Goal: Transaction & Acquisition: Purchase product/service

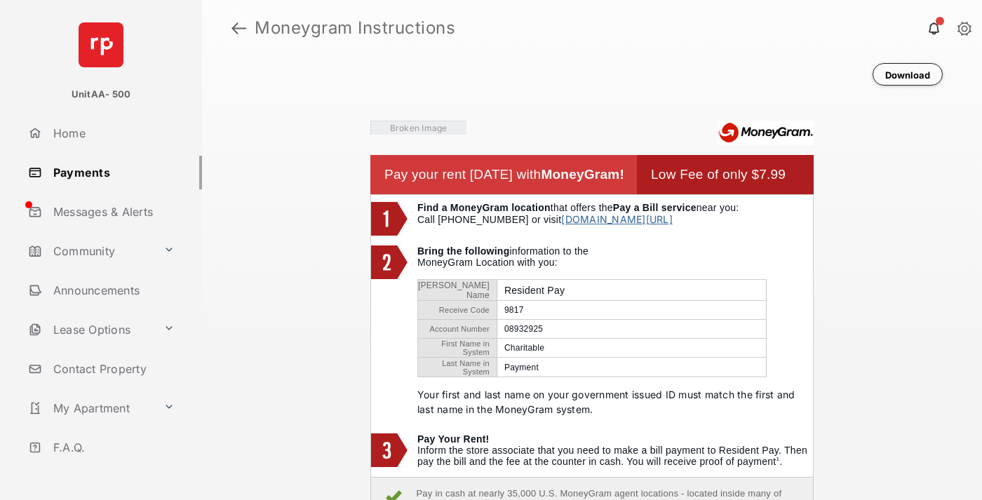
click at [239, 28] on link at bounding box center [239, 28] width 15 height 34
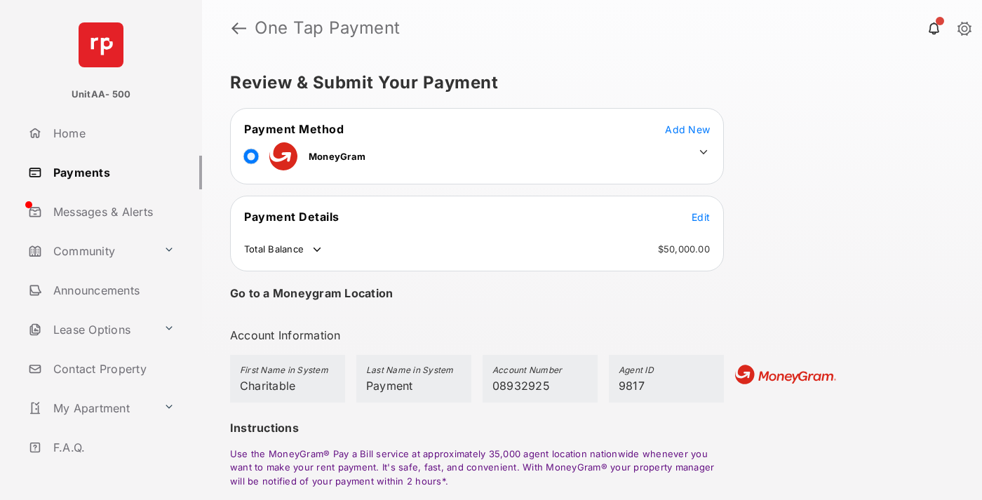
click at [701, 217] on span "Edit" at bounding box center [701, 217] width 18 height 12
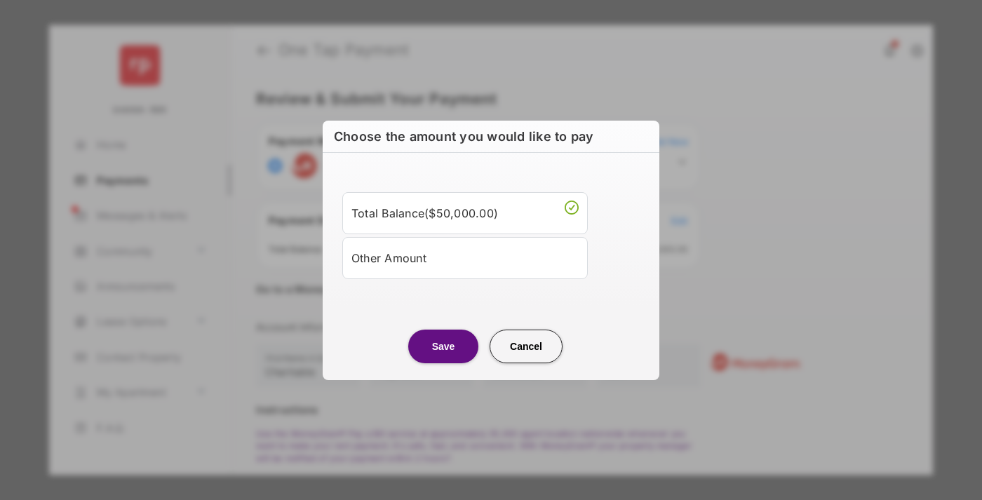
click at [465, 257] on div "Other Amount" at bounding box center [465, 258] width 227 height 24
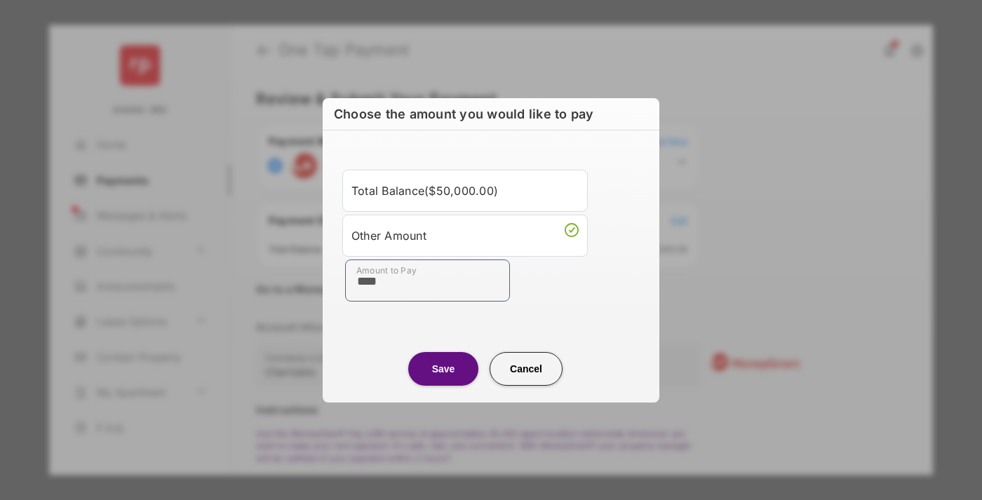
type input "****"
click at [443, 368] on button "Save" at bounding box center [443, 369] width 70 height 34
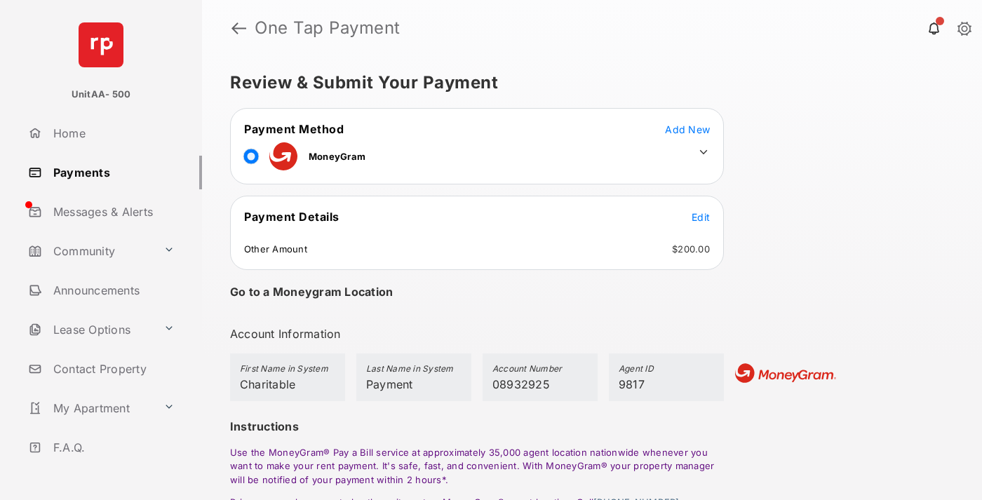
click at [704, 152] on icon at bounding box center [703, 152] width 13 height 13
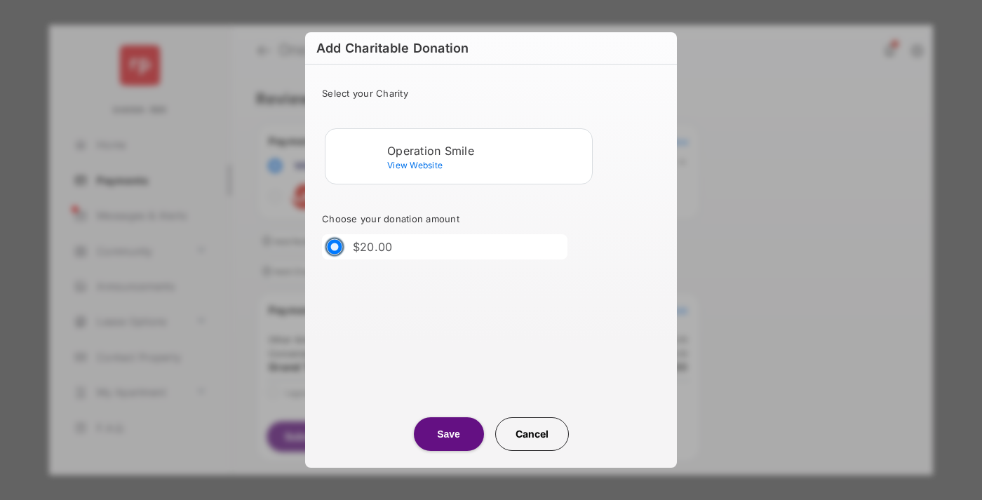
click at [487, 150] on div "Operation Smile" at bounding box center [486, 151] width 199 height 13
click at [448, 434] on button "Save" at bounding box center [449, 434] width 70 height 34
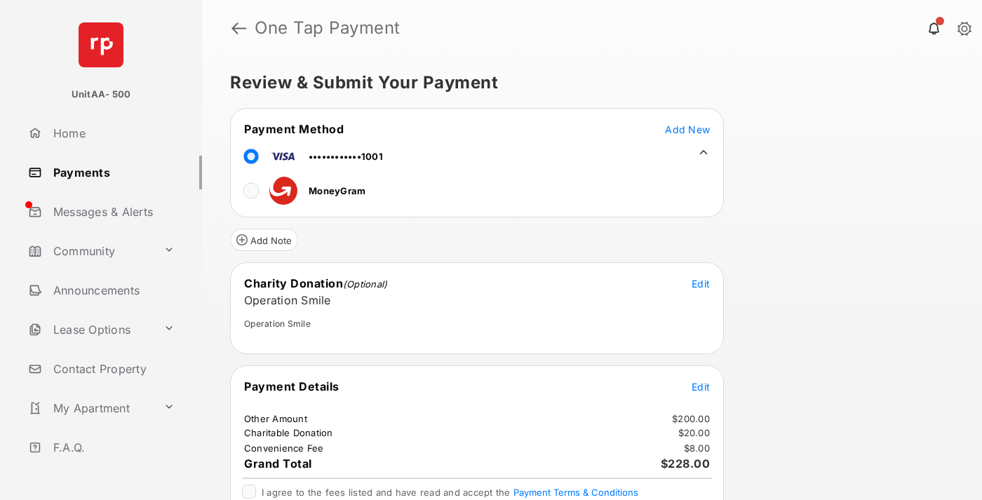
click at [701, 387] on span "Edit" at bounding box center [701, 387] width 18 height 12
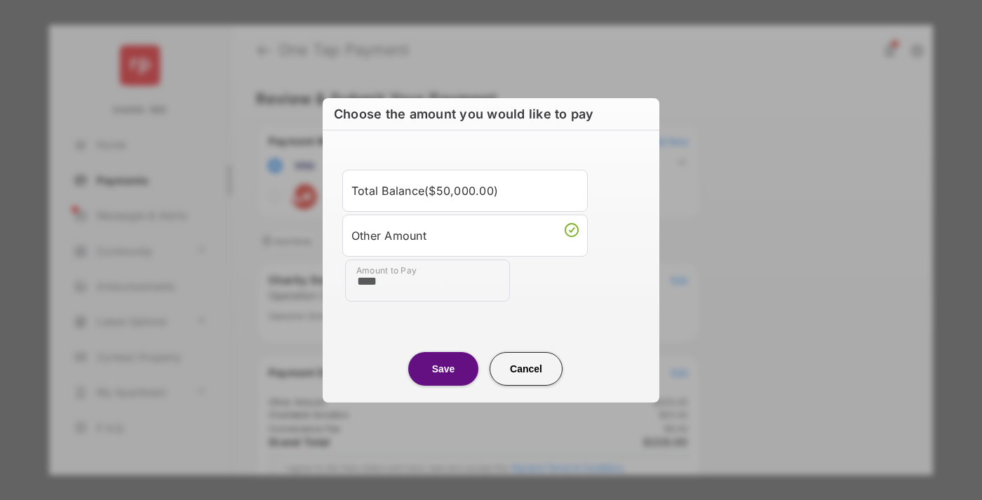
click at [443, 368] on button "Save" at bounding box center [443, 369] width 70 height 34
